Goal: Transaction & Acquisition: Purchase product/service

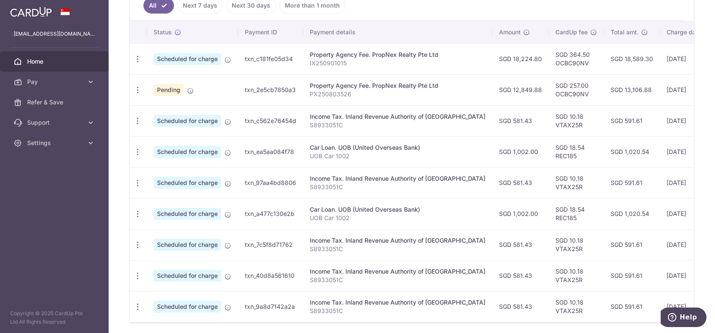
scroll to position [255, 0]
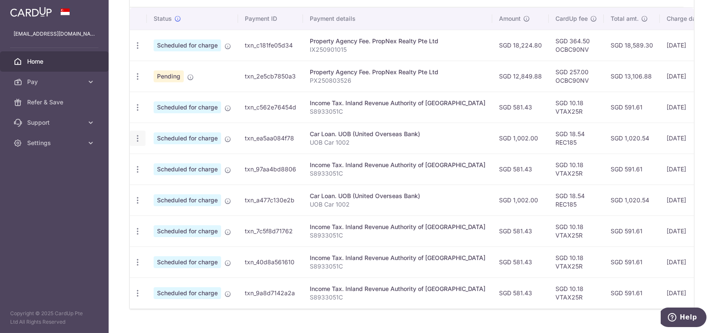
click at [135, 137] on icon "button" at bounding box center [137, 138] width 9 height 9
click at [165, 181] on span "Cancel payment" at bounding box center [183, 182] width 57 height 10
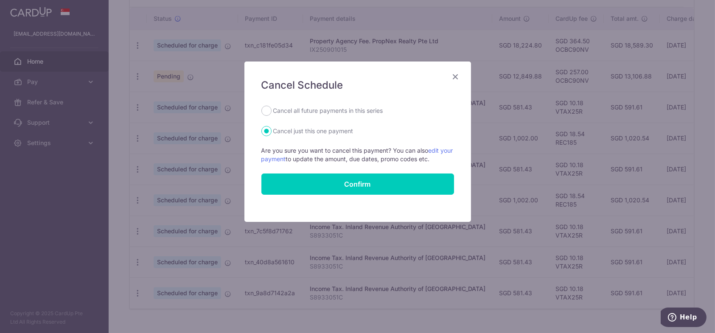
click at [287, 113] on label "Cancel all future payments in this series" at bounding box center [328, 111] width 110 height 10
click at [272, 113] on input "Cancel all future payments in this series" at bounding box center [267, 111] width 10 height 10
radio input "true"
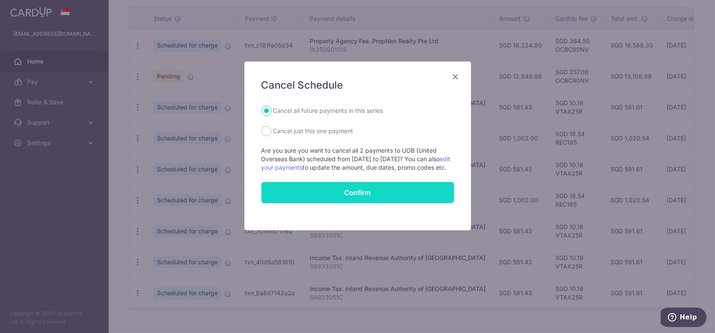
click at [347, 203] on button "Confirm" at bounding box center [358, 192] width 193 height 21
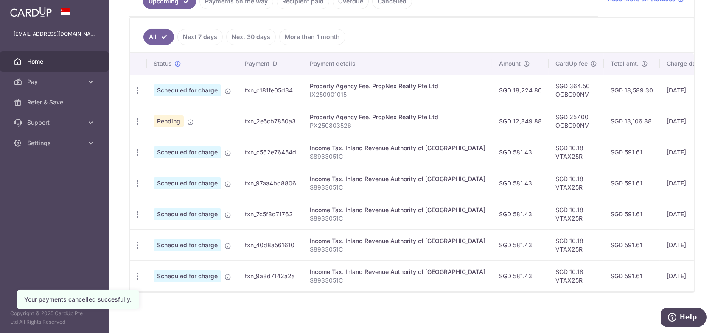
scroll to position [212, 0]
click at [175, 307] on div "× Pause Schedule Pause all future payments in this series Pause just this one p…" at bounding box center [412, 166] width 607 height 333
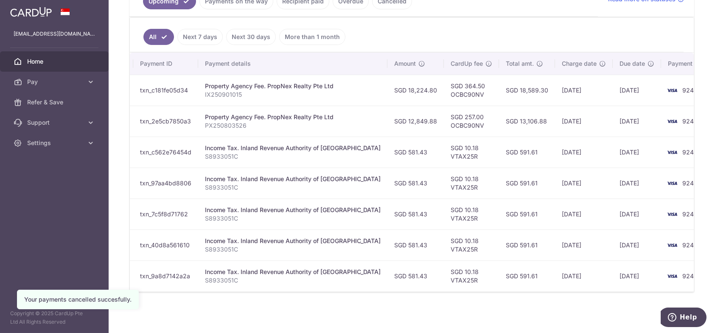
scroll to position [0, 0]
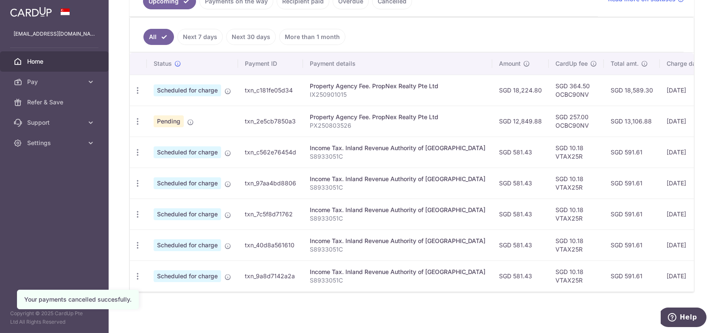
click at [208, 310] on div "× Pause Schedule Pause all future payments in this series Pause just this one p…" at bounding box center [412, 166] width 607 height 333
click at [118, 279] on div "× Pause Schedule Pause all future payments in this series Pause just this one p…" at bounding box center [412, 166] width 607 height 333
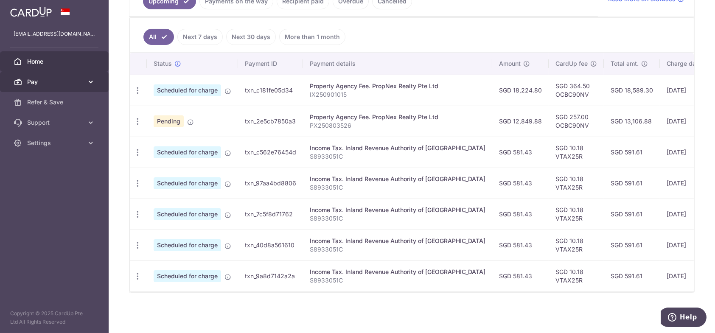
click at [90, 84] on icon at bounding box center [91, 82] width 8 height 8
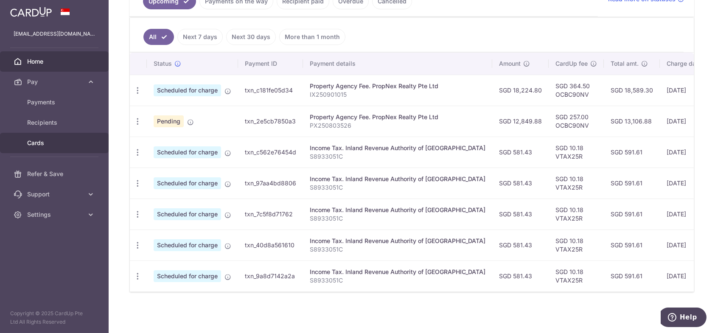
click at [45, 143] on span "Cards" at bounding box center [55, 143] width 56 height 8
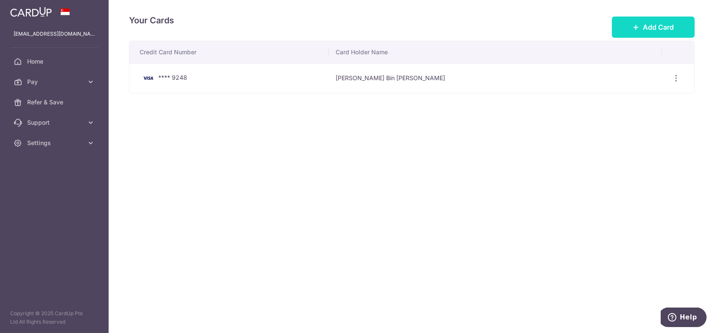
click at [631, 28] on button "Add Card" at bounding box center [653, 27] width 83 height 21
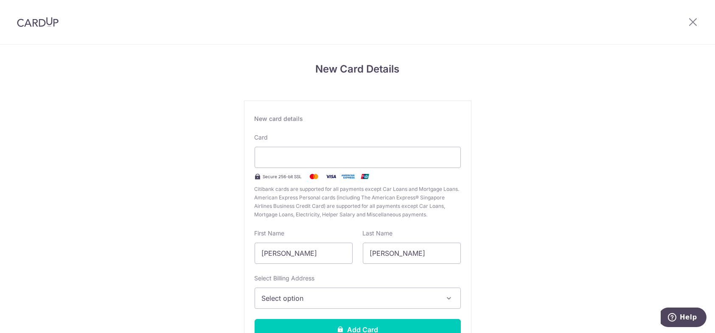
click at [425, 293] on span "Select option" at bounding box center [350, 298] width 177 height 10
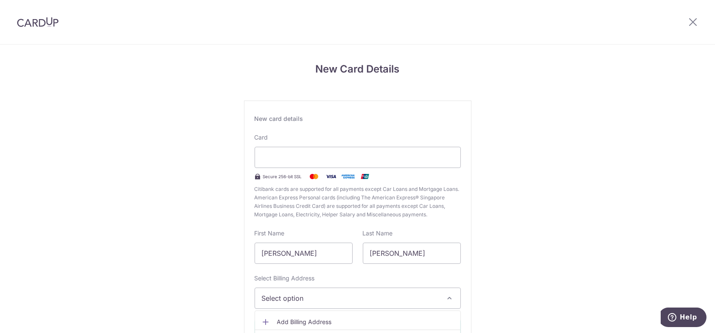
scroll to position [67, 0]
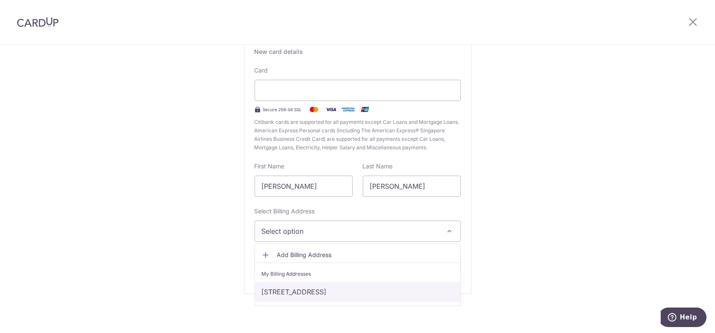
click at [288, 294] on link "453B, #12-773, Bukit Batok West Avenue 6, Singapore, Singapore-652453" at bounding box center [358, 292] width 206 height 20
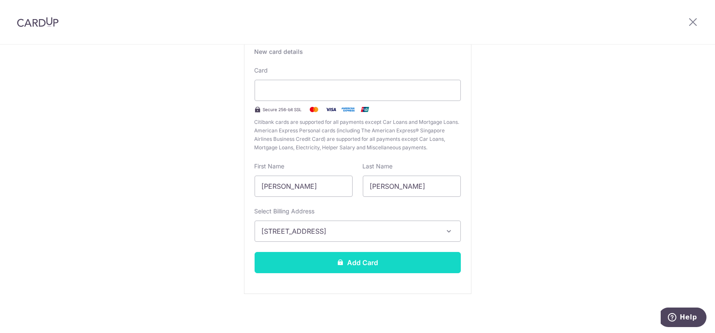
click at [420, 265] on button "Add Card" at bounding box center [358, 262] width 206 height 21
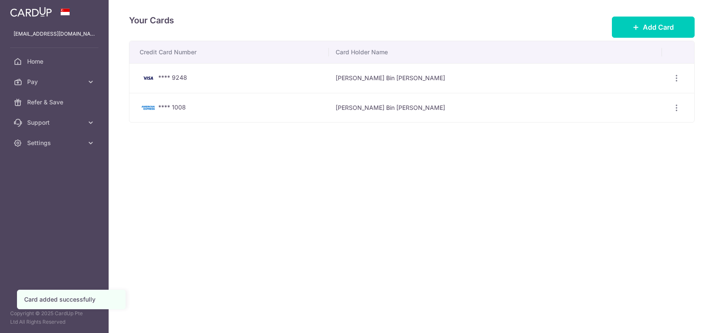
click at [489, 194] on div "Your Cards Add Card Credit Card Number Card Holder Name **** 9248 [PERSON_NAME]…" at bounding box center [412, 166] width 607 height 333
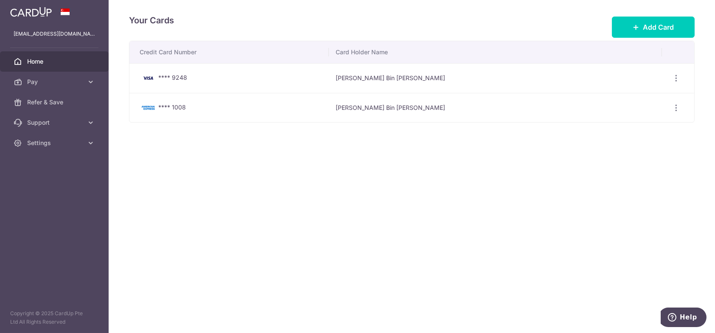
click at [31, 60] on span "Home" at bounding box center [55, 61] width 56 height 8
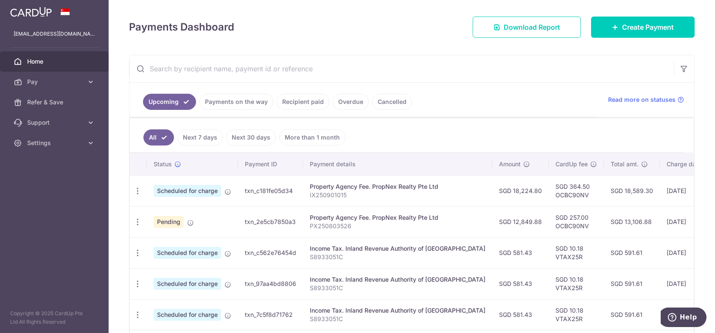
scroll to position [127, 0]
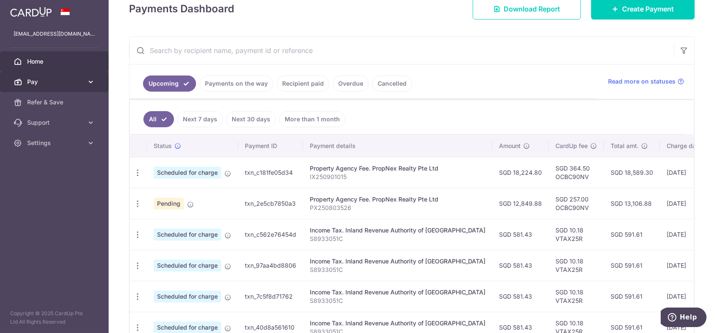
click at [96, 83] on link "Pay" at bounding box center [54, 82] width 109 height 20
drag, startPoint x: 512, startPoint y: 67, endPoint x: 515, endPoint y: 61, distance: 6.8
click at [512, 67] on ul "Upcoming Payments on the way Recipient paid Overdue Cancelled" at bounding box center [364, 82] width 469 height 34
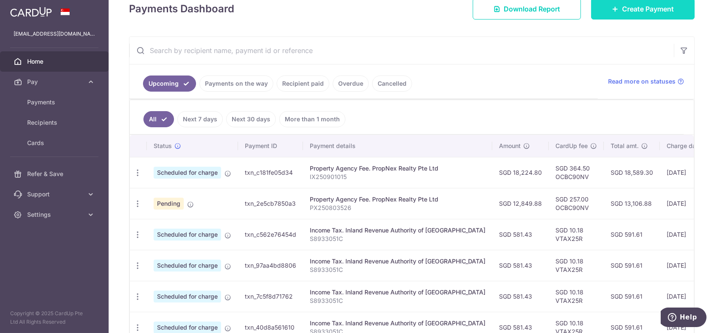
click at [615, 6] on link "Create Payment" at bounding box center [643, 8] width 104 height 21
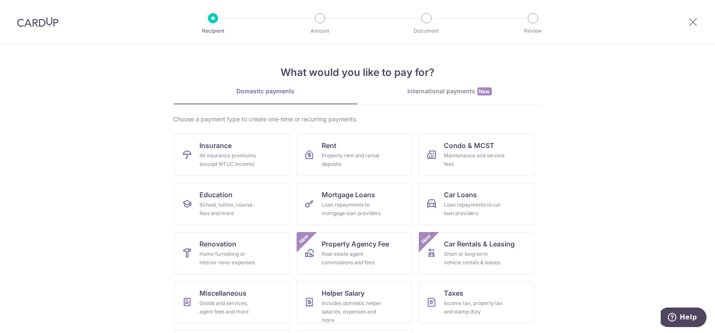
click at [566, 211] on section "What would you like to pay for? Domestic payments International payments New Ch…" at bounding box center [357, 189] width 715 height 289
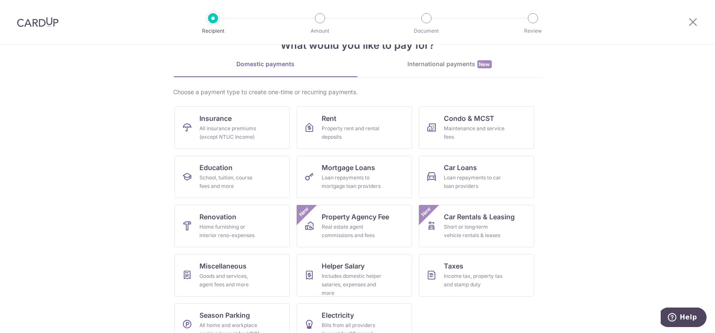
scroll to position [46, 0]
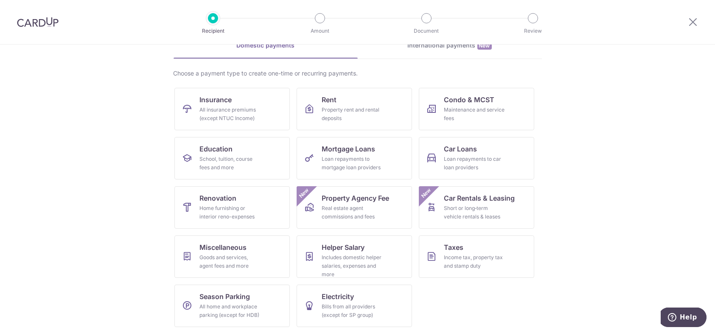
click at [580, 159] on section "What would you like to pay for? Domestic payments International payments New Ch…" at bounding box center [357, 189] width 715 height 289
click at [615, 213] on section "What would you like to pay for? Domestic payments International payments New Ch…" at bounding box center [357, 189] width 715 height 289
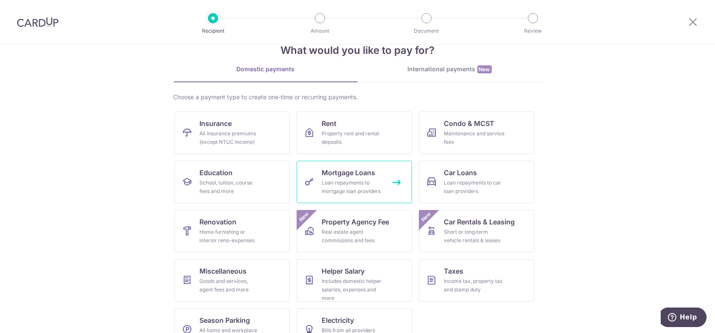
scroll to position [0, 0]
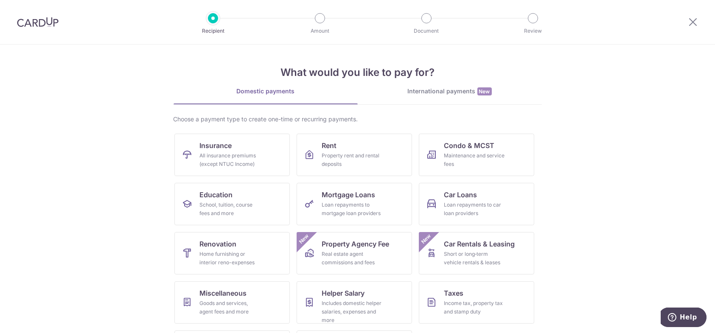
click at [440, 88] on div "International payments New" at bounding box center [450, 91] width 184 height 9
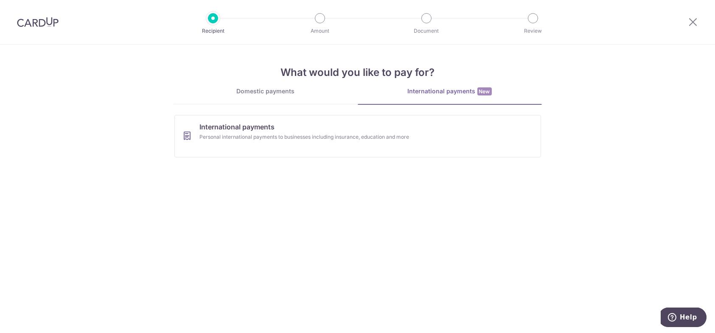
click at [293, 90] on div "Domestic payments" at bounding box center [266, 91] width 184 height 8
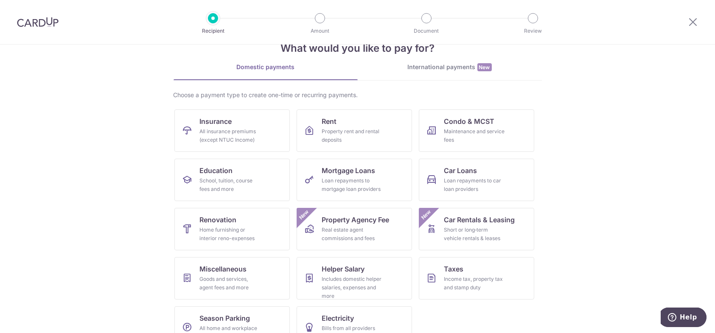
scroll to position [46, 0]
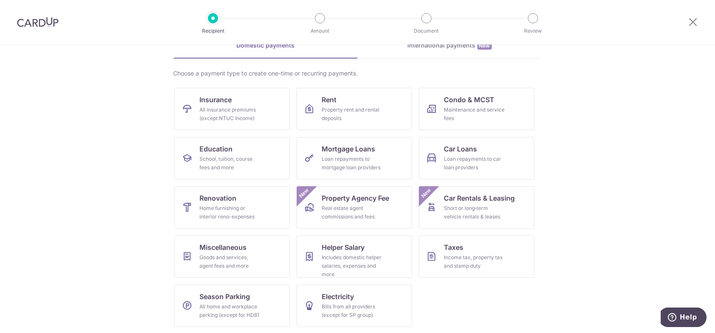
click at [553, 196] on section "What would you like to pay for? Domestic payments International payments New Ch…" at bounding box center [357, 189] width 715 height 289
click at [594, 253] on section "What would you like to pay for? Domestic payments International payments New Ch…" at bounding box center [357, 189] width 715 height 289
click at [591, 253] on section "What would you like to pay for? Domestic payments International payments New Ch…" at bounding box center [357, 189] width 715 height 289
click at [568, 193] on section "What would you like to pay for? Domestic payments International payments New Ch…" at bounding box center [357, 189] width 715 height 289
click at [590, 164] on section "What would you like to pay for? Domestic payments International payments New Ch…" at bounding box center [357, 189] width 715 height 289
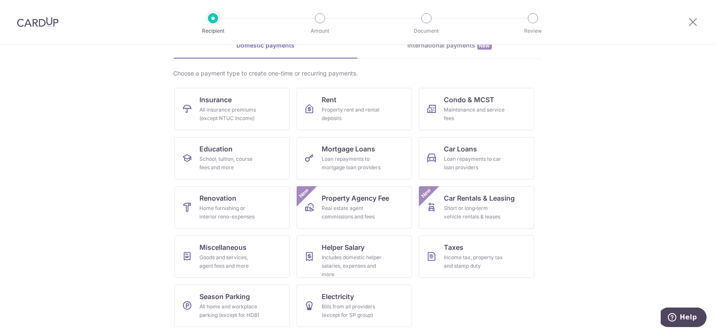
scroll to position [0, 0]
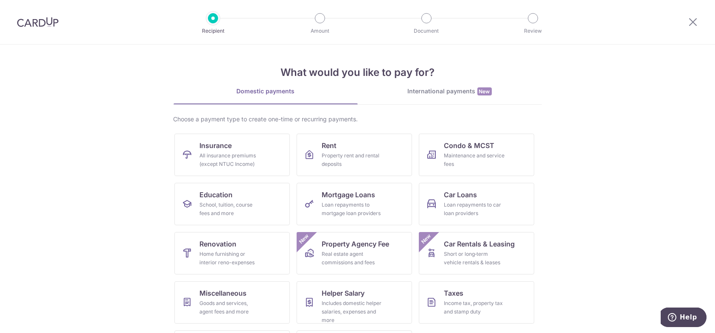
click at [589, 163] on section "What would you like to pay for? Domestic payments International payments New Ch…" at bounding box center [357, 189] width 715 height 289
click at [693, 22] on icon at bounding box center [693, 22] width 10 height 11
